Goal: Task Accomplishment & Management: Manage account settings

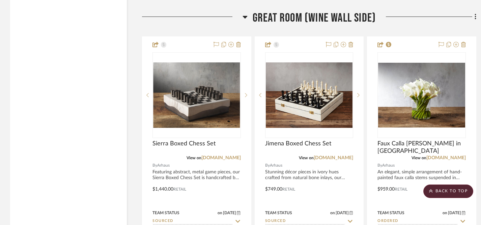
scroll to position [1433, 0]
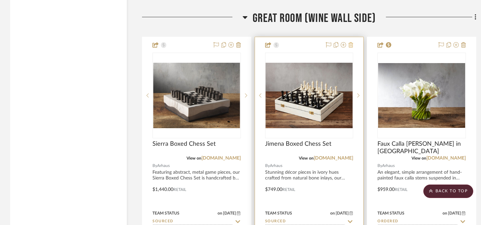
click at [351, 44] on icon at bounding box center [350, 44] width 5 height 5
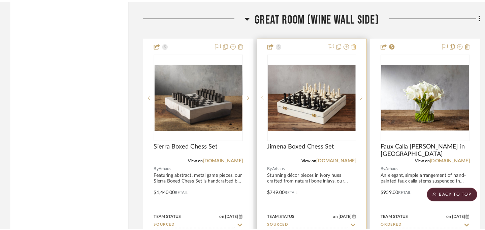
scroll to position [0, 0]
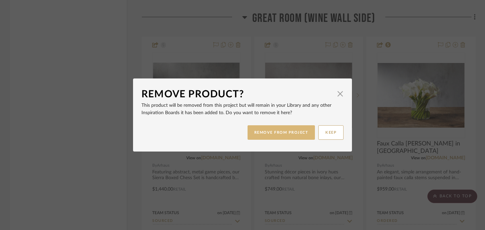
click at [277, 135] on button "REMOVE FROM PROJECT" at bounding box center [282, 132] width 68 height 14
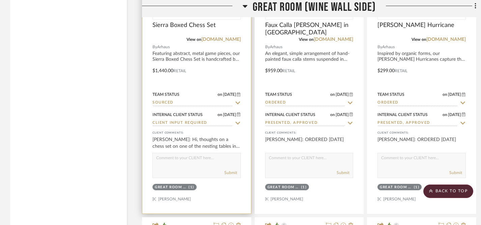
scroll to position [1555, 0]
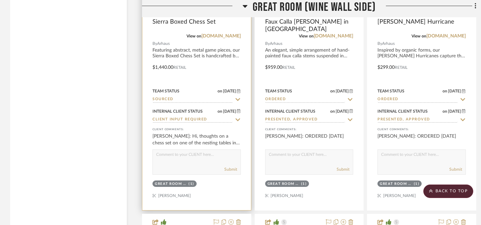
click at [237, 118] on icon at bounding box center [237, 119] width 5 height 3
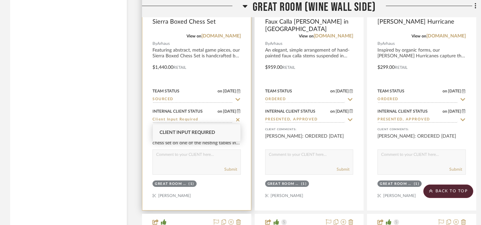
click at [237, 119] on icon at bounding box center [237, 119] width 3 height 3
type input "8/29/2025"
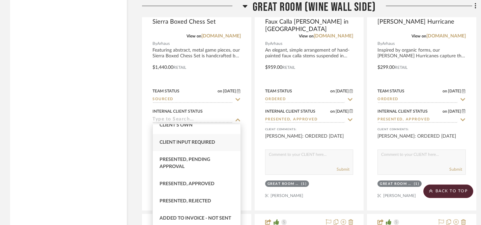
scroll to position [44, 0]
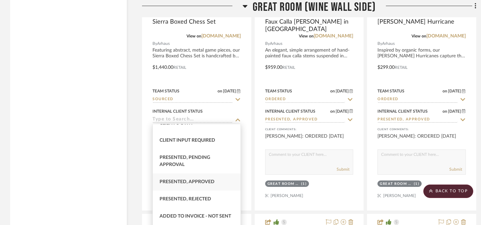
click at [200, 183] on span "Presented, Approved" at bounding box center [186, 181] width 55 height 5
type input "Presented, Approved"
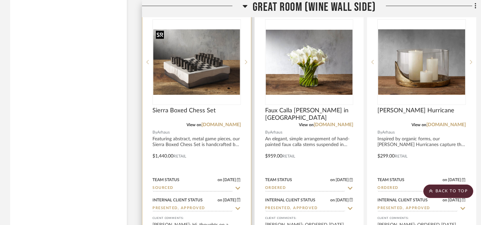
scroll to position [1461, 0]
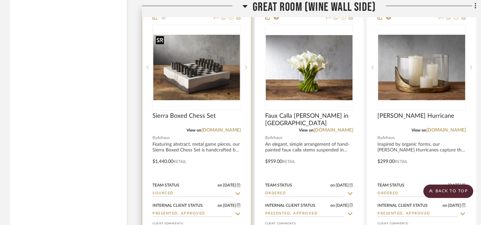
click at [199, 62] on img "0" at bounding box center [196, 67] width 87 height 65
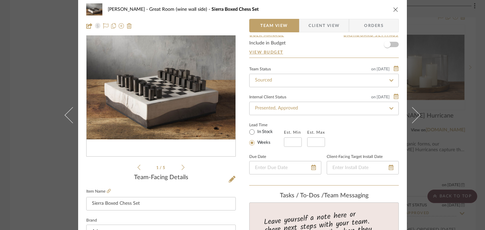
scroll to position [0, 0]
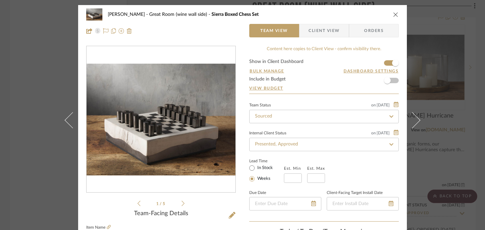
click at [394, 15] on icon "close" at bounding box center [395, 14] width 5 height 5
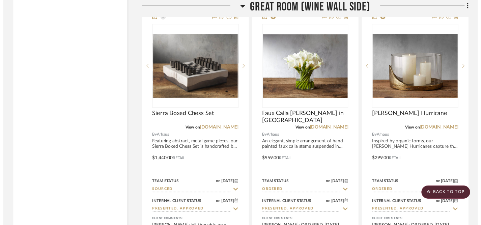
scroll to position [1461, 0]
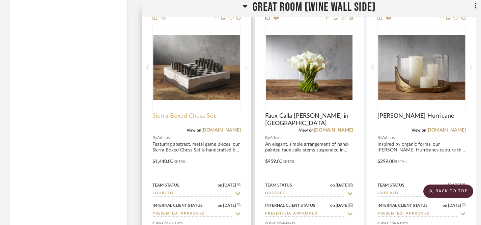
click at [158, 116] on span "Sierra Boxed Chess Set" at bounding box center [183, 115] width 63 height 7
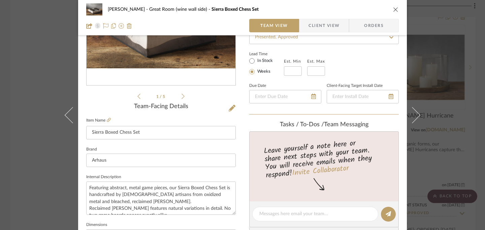
scroll to position [107, 0]
drag, startPoint x: 90, startPoint y: 133, endPoint x: 144, endPoint y: 135, distance: 54.3
click at [144, 135] on input "Sierra Boxed Chess Set" at bounding box center [161, 132] width 150 height 13
click at [394, 10] on icon "close" at bounding box center [395, 9] width 5 height 5
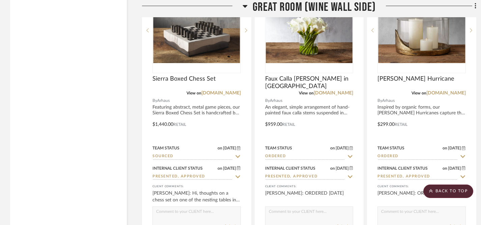
scroll to position [1496, 0]
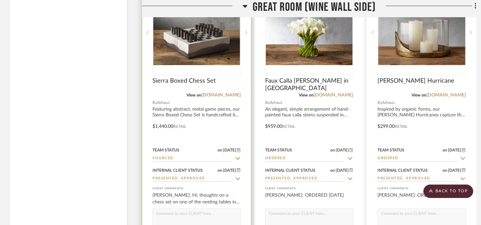
click at [237, 158] on icon at bounding box center [237, 158] width 5 height 3
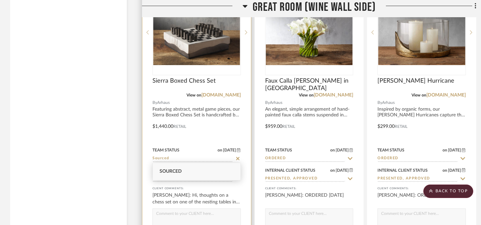
click at [238, 158] on icon at bounding box center [237, 158] width 3 height 3
type input "8/29/2025"
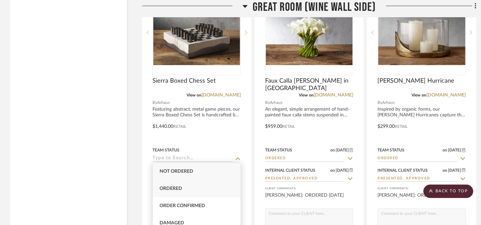
click at [198, 188] on div "Ordered" at bounding box center [197, 188] width 88 height 17
type input "Ordered"
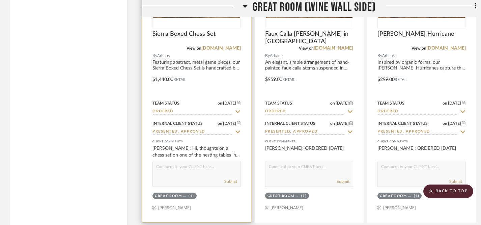
scroll to position [1544, 0]
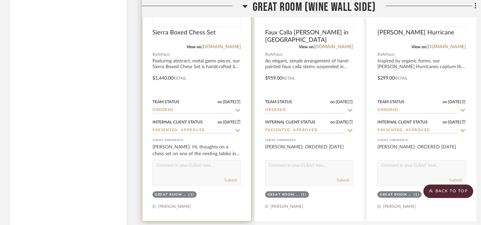
click at [212, 165] on textarea at bounding box center [197, 166] width 88 height 13
type textarea "ORDERED 8/29/25"
click at [231, 178] on button "Submit" at bounding box center [230, 180] width 13 height 6
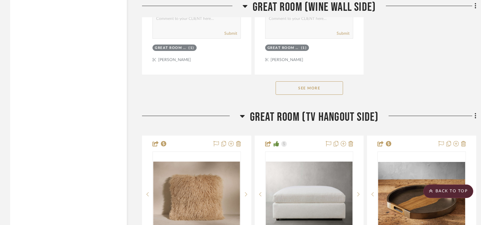
scroll to position [2284, 0]
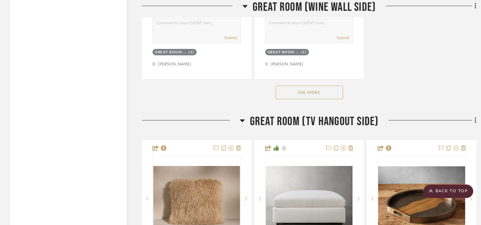
click at [311, 88] on button "See More" at bounding box center [308, 92] width 67 height 13
